Goal: Information Seeking & Learning: Check status

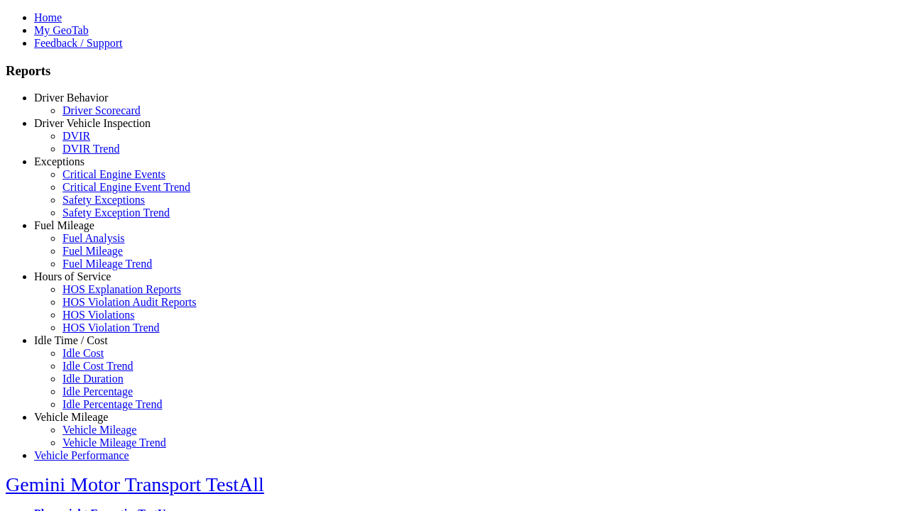
click at [82, 411] on link "Vehicle Mileage" at bounding box center [71, 417] width 74 height 12
click at [92, 437] on link "Vehicle Mileage Trend" at bounding box center [114, 443] width 104 height 12
type input "*********"
type input "**********"
